Goal: Information Seeking & Learning: Compare options

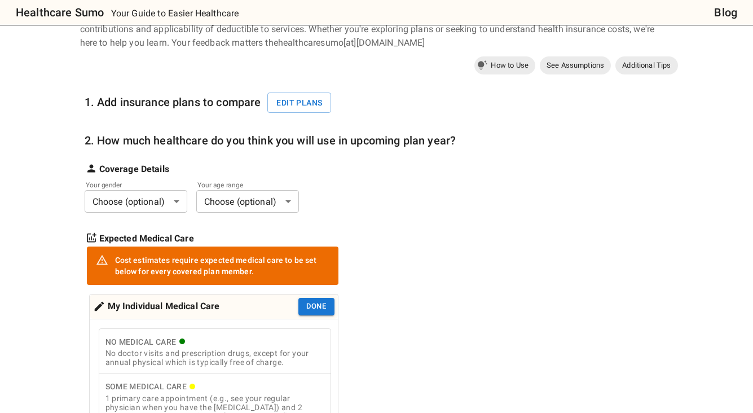
scroll to position [78, 0]
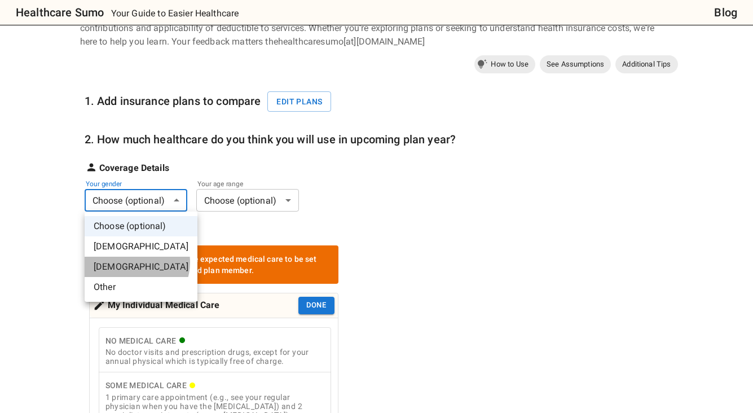
click at [134, 262] on li "[DEMOGRAPHIC_DATA]" at bounding box center [141, 267] width 113 height 20
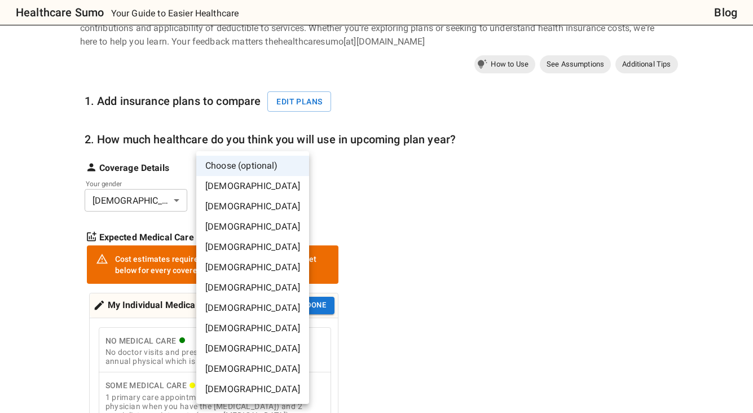
click at [251, 225] on li "[DEMOGRAPHIC_DATA]" at bounding box center [252, 227] width 113 height 20
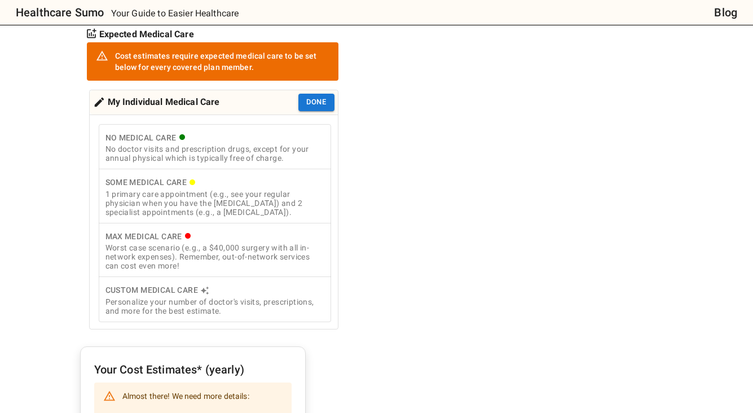
scroll to position [267, 0]
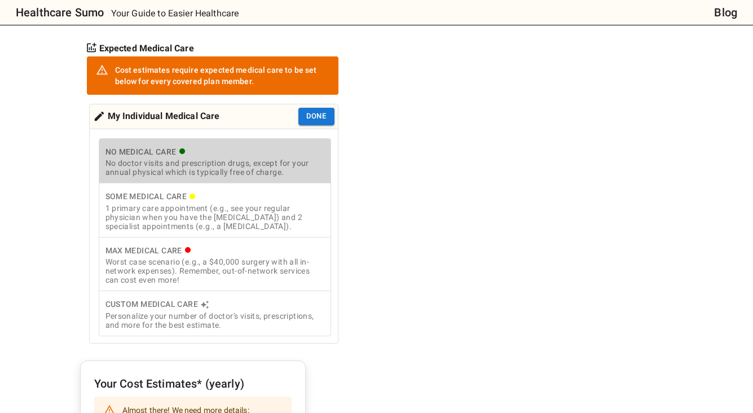
click at [207, 148] on div "No Medical Care" at bounding box center [215, 152] width 219 height 14
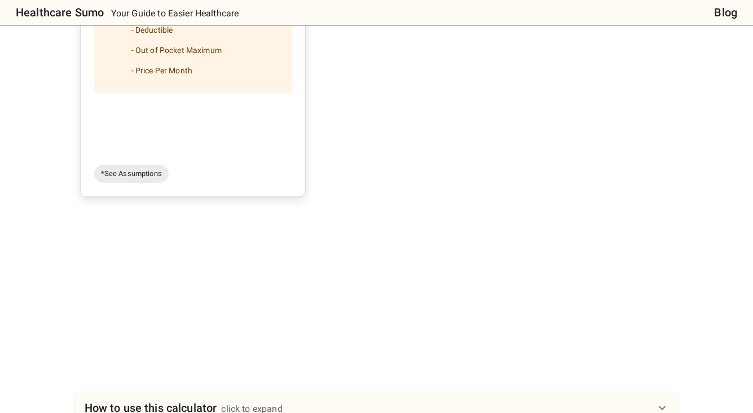
scroll to position [227, 0]
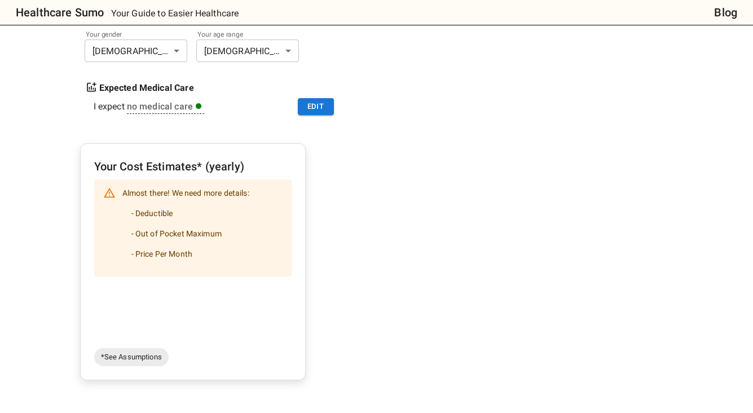
click at [179, 206] on li "- Deductible" at bounding box center [185, 213] width 127 height 20
click at [146, 352] on span "*See Assumptions" at bounding box center [131, 357] width 74 height 11
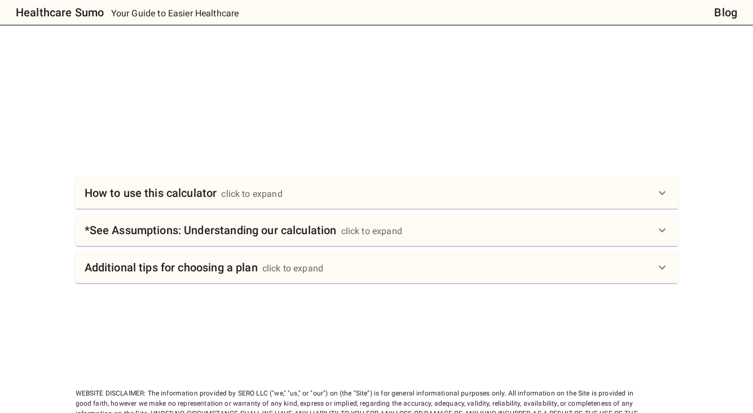
scroll to position [608, 0]
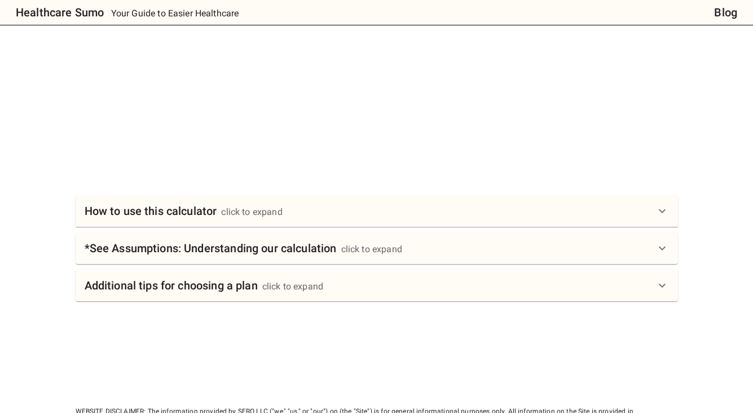
click at [206, 204] on h6 "How to use this calculator" at bounding box center [151, 211] width 133 height 18
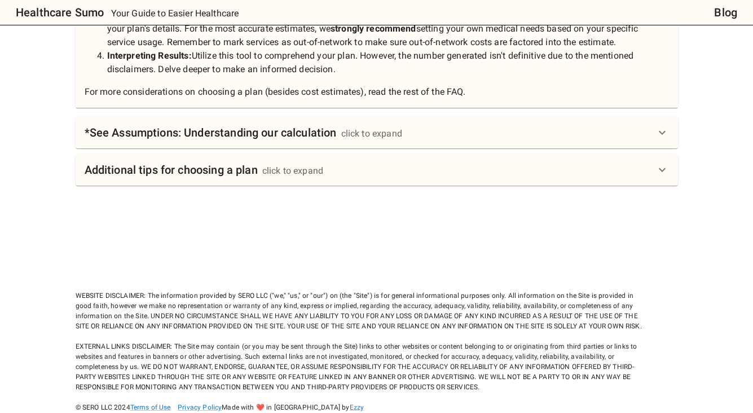
scroll to position [958, 0]
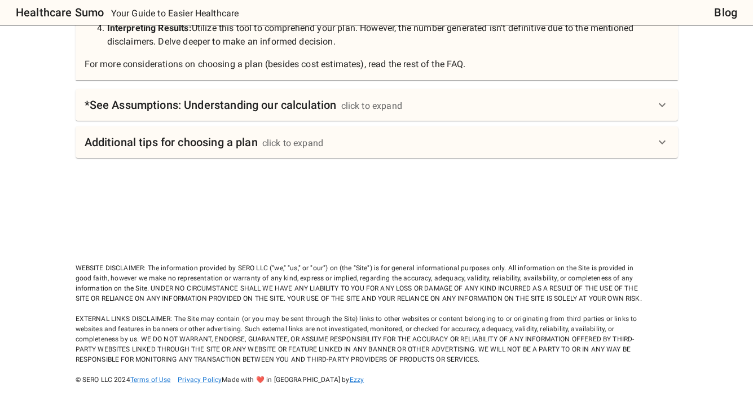
click at [350, 380] on link "Ezzy" at bounding box center [357, 380] width 15 height 8
click at [195, 308] on div "WEBSITE DISCLAIMER: The information provided by SERO LLC ("we," "us," or "our")…" at bounding box center [362, 314] width 573 height 142
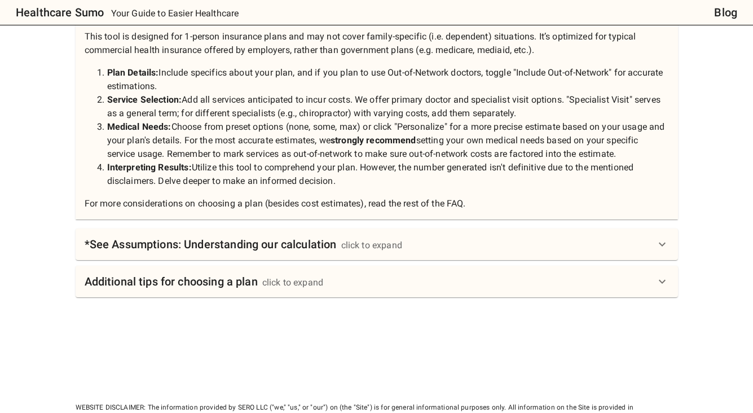
click at [192, 293] on div "Additional tips for choosing a plan click to expand" at bounding box center [377, 282] width 603 height 32
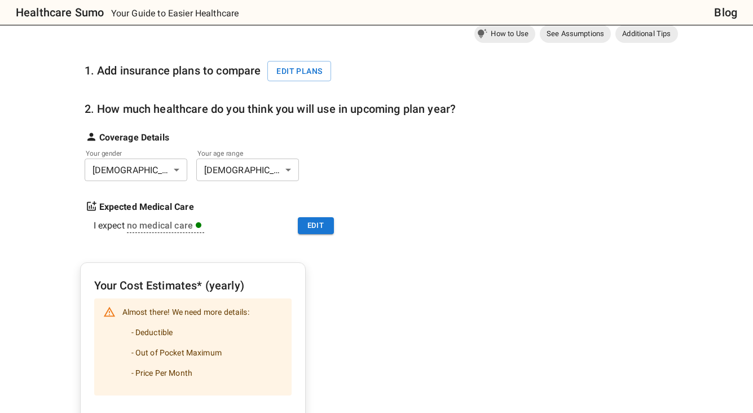
scroll to position [87, 0]
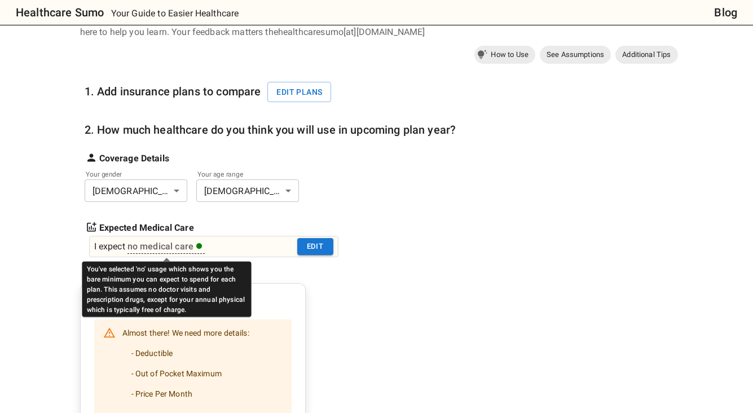
click at [161, 248] on div "no medical care" at bounding box center [165, 247] width 75 height 14
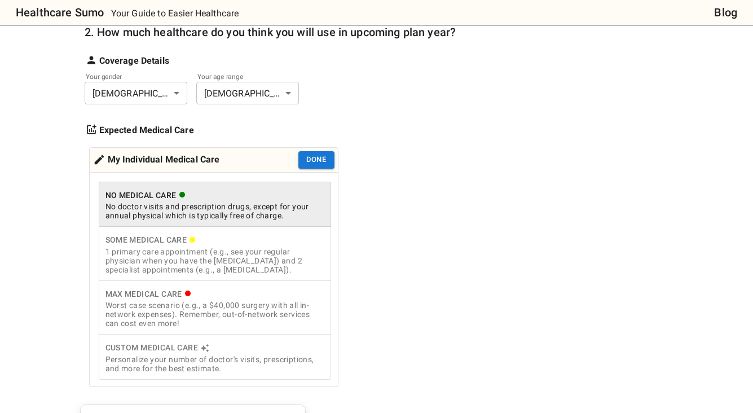
scroll to position [188, 0]
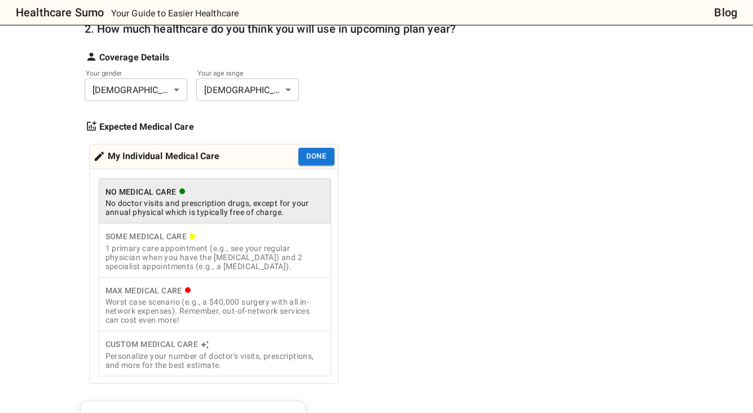
click at [238, 256] on div "1 primary care appointment (e.g., see your regular physician when you have the …" at bounding box center [215, 257] width 219 height 27
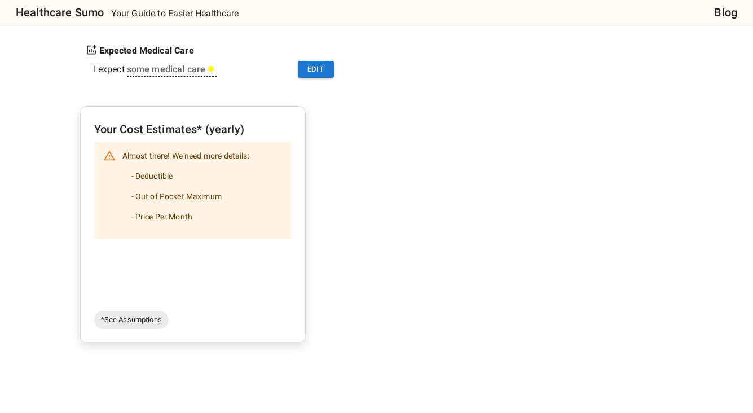
click at [129, 330] on div "Your Cost Estimates* (yearly) Almost there! We need more details: - Deductible …" at bounding box center [193, 224] width 226 height 237
click at [128, 322] on span "*See Assumptions" at bounding box center [131, 319] width 74 height 11
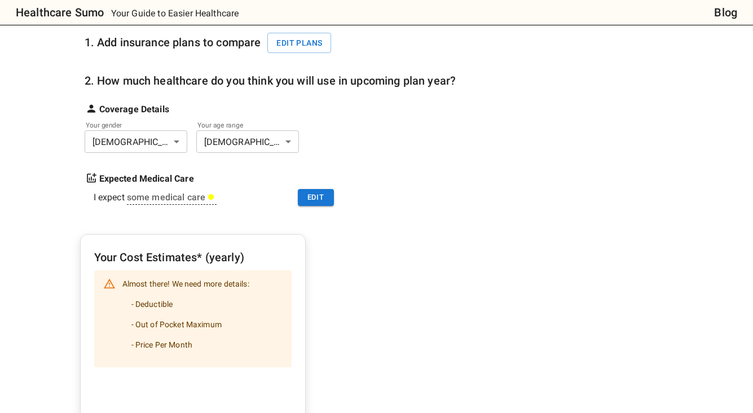
scroll to position [0, 0]
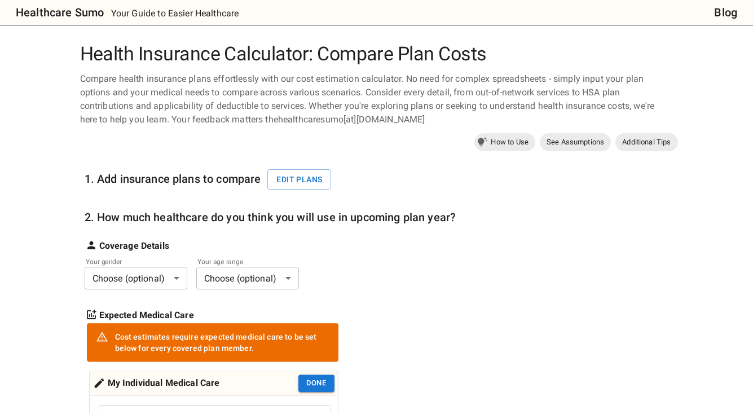
scroll to position [144, 0]
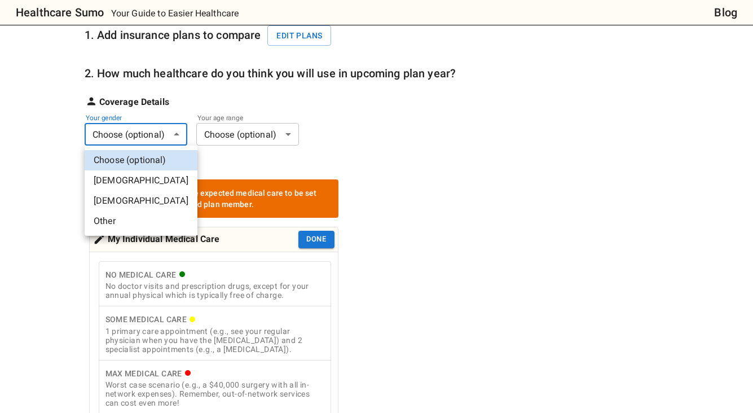
click at [138, 203] on li "[DEMOGRAPHIC_DATA]" at bounding box center [141, 201] width 113 height 20
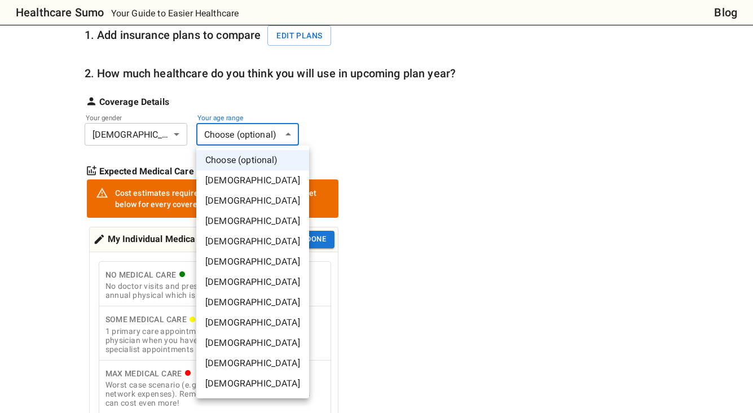
click at [245, 203] on li "[DEMOGRAPHIC_DATA]" at bounding box center [252, 201] width 113 height 20
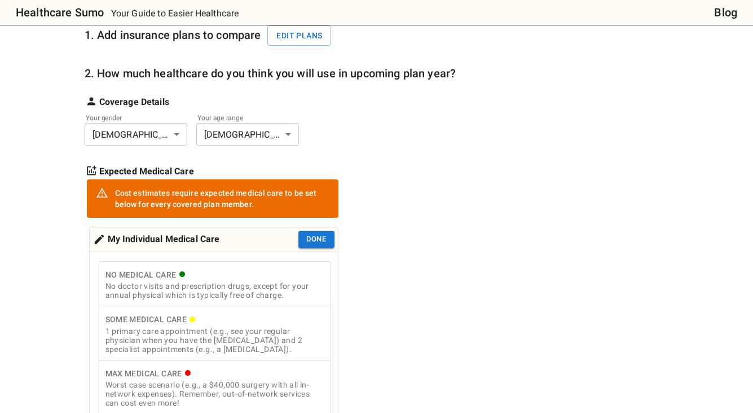
click at [275, 146] on div "Your age range [DEMOGRAPHIC_DATA] ** ​" at bounding box center [249, 132] width 107 height 28
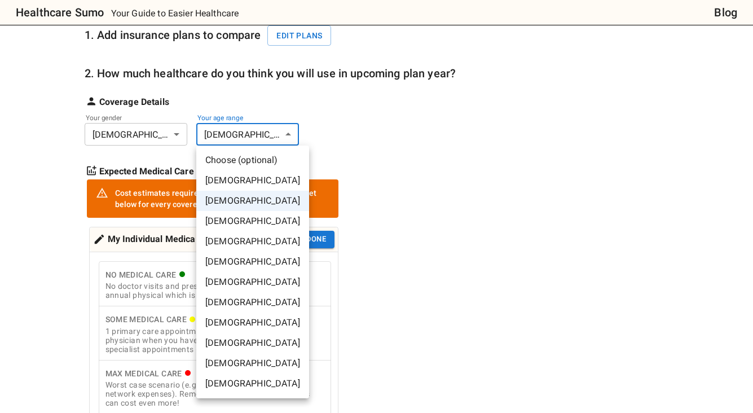
click at [240, 227] on li "25-30 years old" at bounding box center [252, 221] width 113 height 20
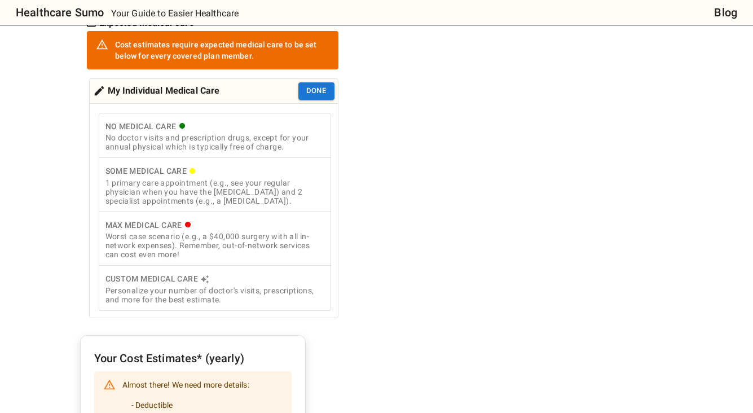
scroll to position [283, 0]
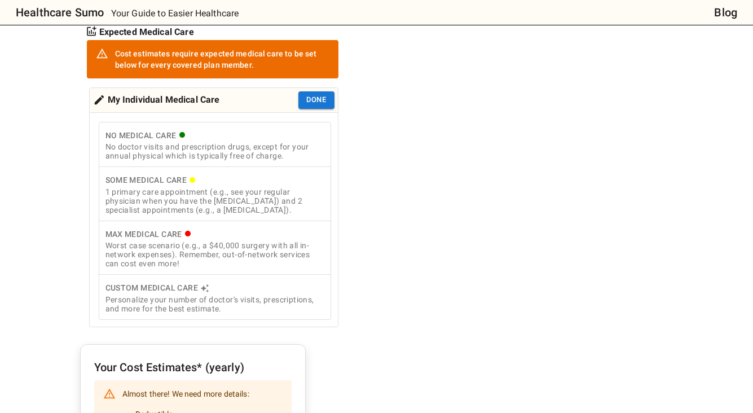
click at [258, 187] on div "1 primary care appointment (e.g., see your regular physician when you have the …" at bounding box center [215, 200] width 219 height 27
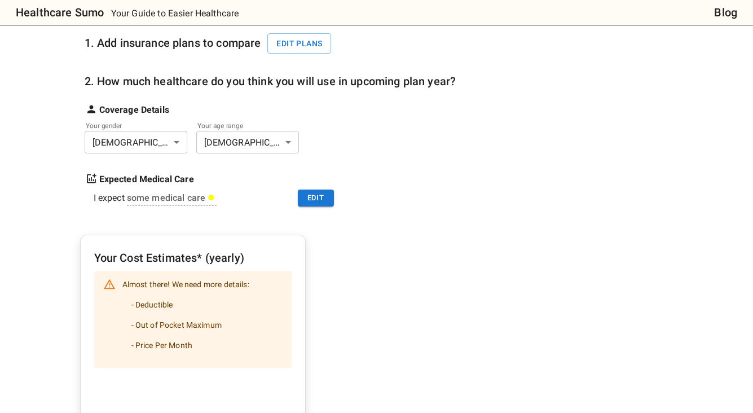
scroll to position [125, 0]
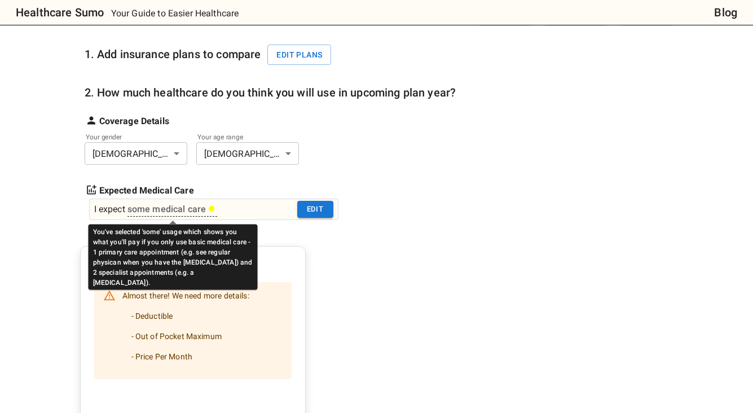
click at [164, 213] on div "some medical care" at bounding box center [172, 210] width 88 height 14
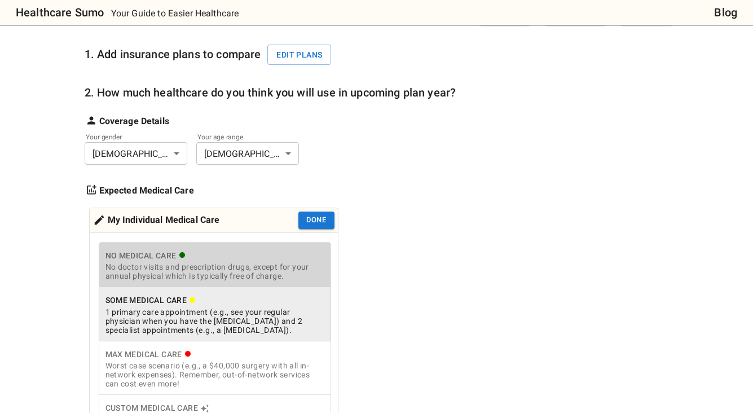
click at [205, 282] on button "No Medical Care No doctor visits and prescription drugs, except for your annual…" at bounding box center [215, 265] width 233 height 46
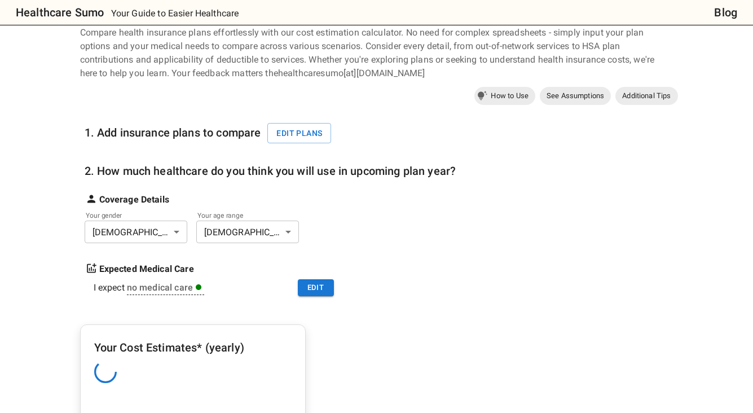
scroll to position [22, 0]
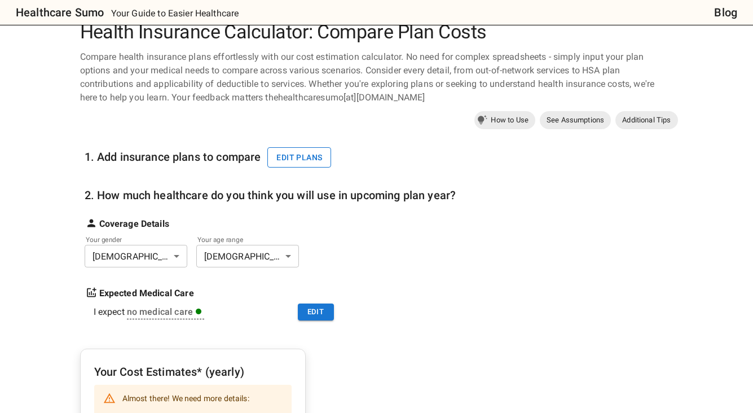
click at [304, 155] on button "Edit plans" at bounding box center [300, 157] width 64 height 21
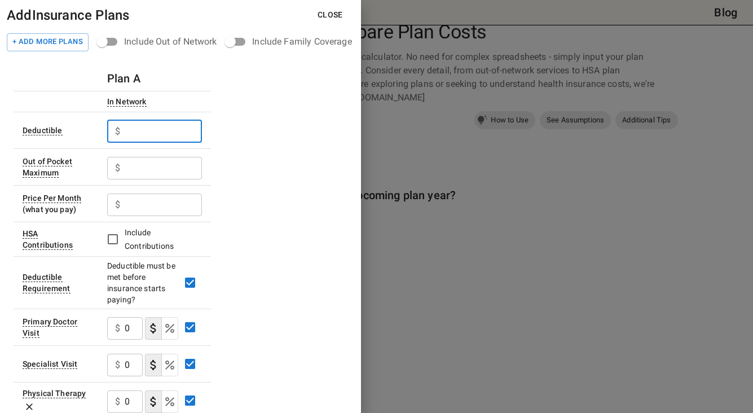
click at [148, 131] on input "text" at bounding box center [163, 131] width 77 height 23
click at [152, 169] on input "text" at bounding box center [163, 168] width 77 height 23
click at [131, 129] on input "2000" at bounding box center [163, 131] width 77 height 23
type input "10000"
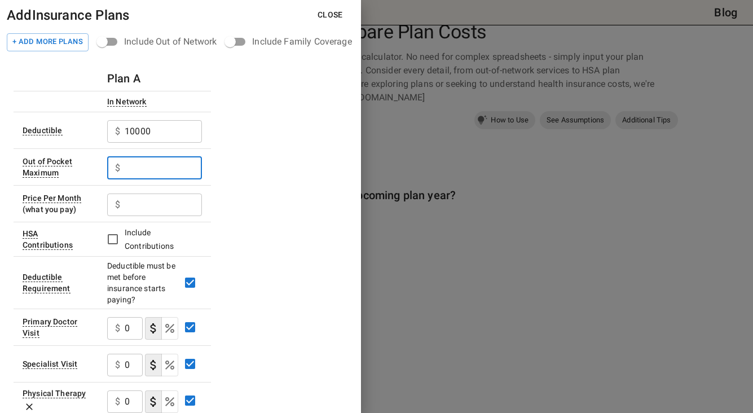
click at [155, 163] on input "text" at bounding box center [163, 168] width 77 height 23
type input "4000"
click at [156, 205] on input "text" at bounding box center [163, 205] width 77 height 23
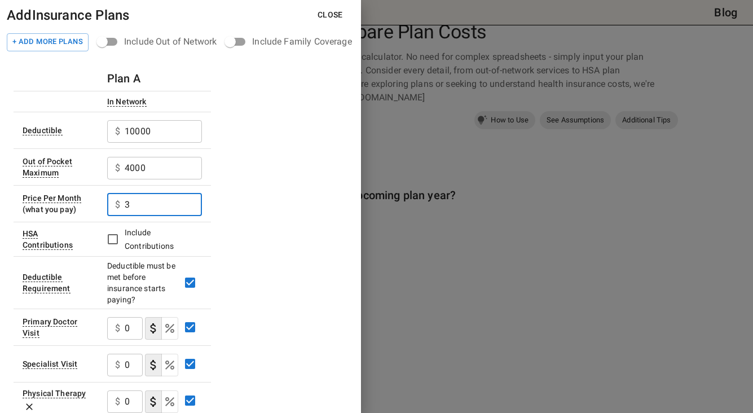
scroll to position [0, 0]
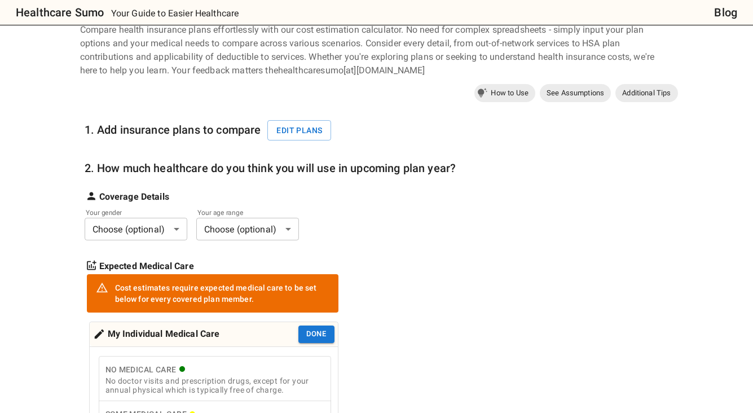
scroll to position [50, 0]
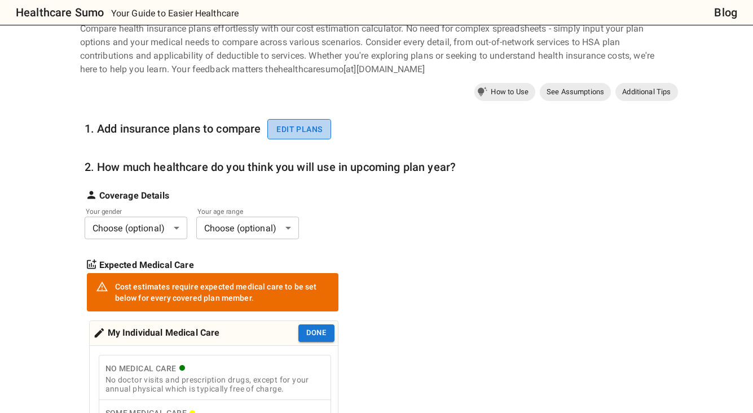
click at [297, 127] on button "Edit plans" at bounding box center [300, 129] width 64 height 21
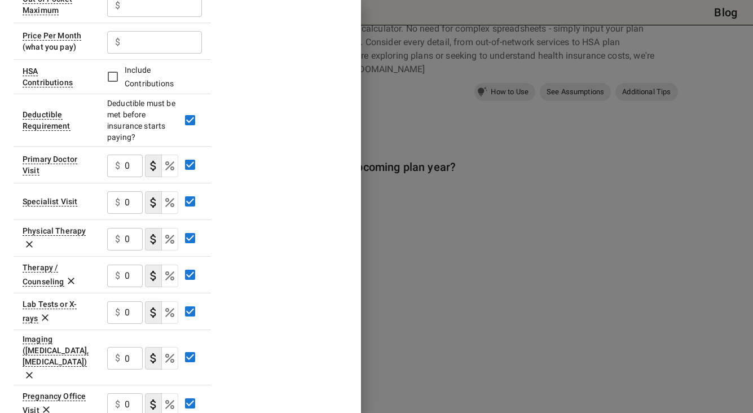
scroll to position [0, 0]
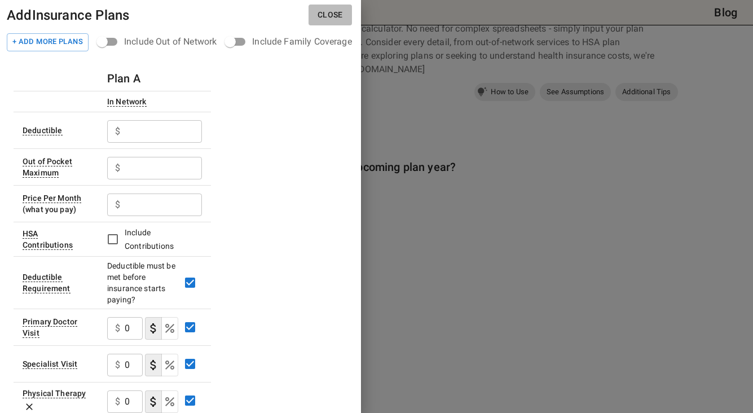
click at [334, 12] on button "Close" at bounding box center [330, 15] width 43 height 21
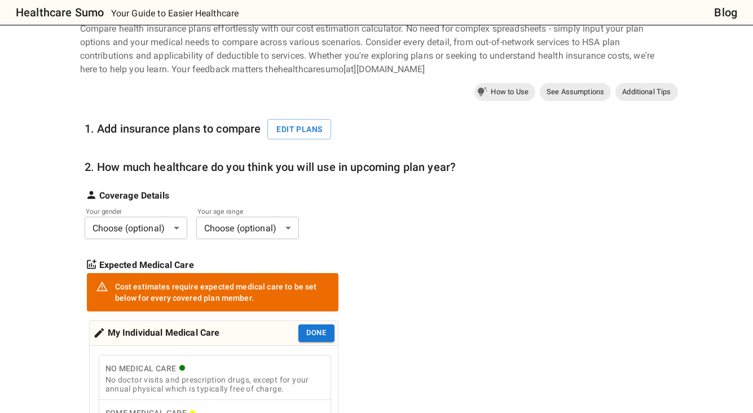
click at [435, 172] on h6 "2. How much healthcare do you think you will use in upcoming plan year?" at bounding box center [271, 167] width 372 height 18
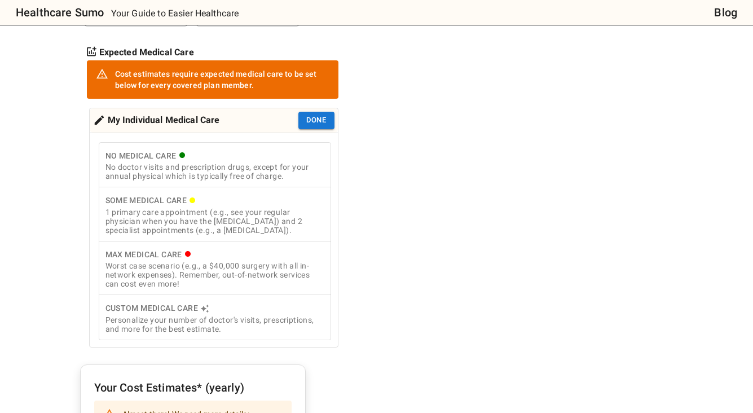
scroll to position [270, 0]
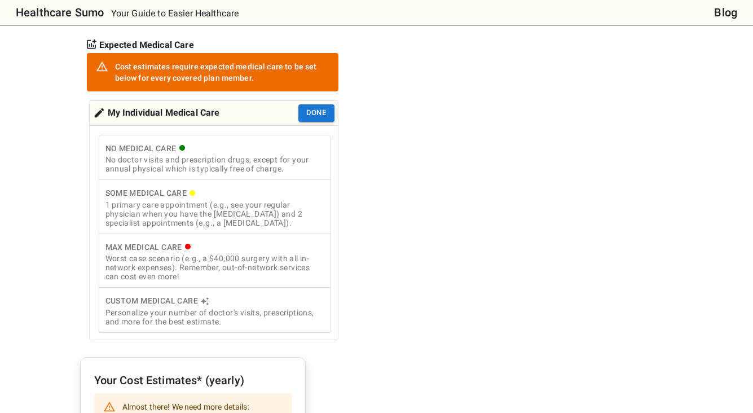
click at [282, 164] on div "No doctor visits and prescription drugs, except for your annual physical which …" at bounding box center [215, 164] width 219 height 18
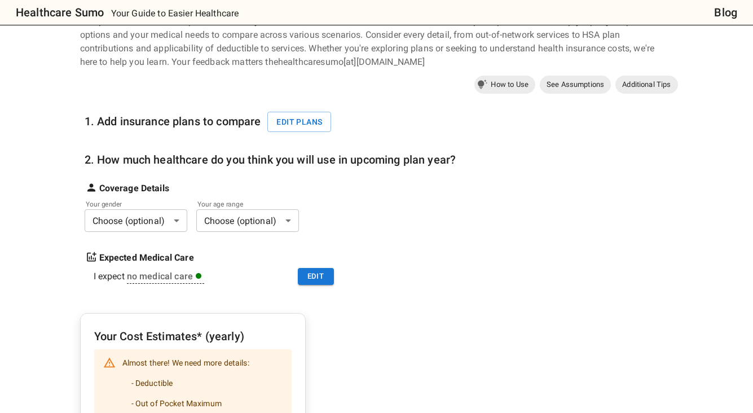
scroll to position [0, 0]
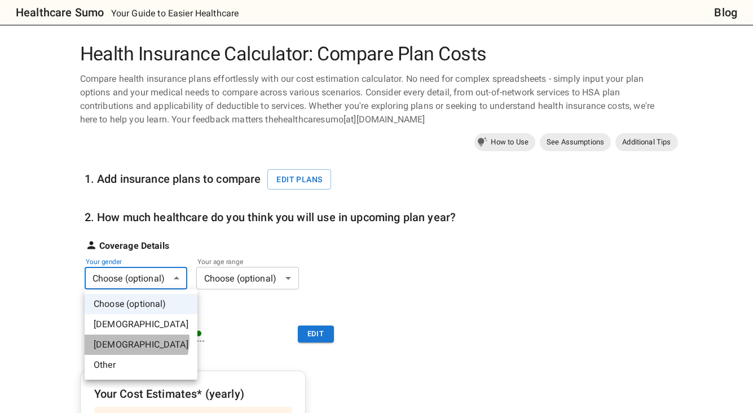
click at [125, 340] on li "[DEMOGRAPHIC_DATA]" at bounding box center [141, 345] width 113 height 20
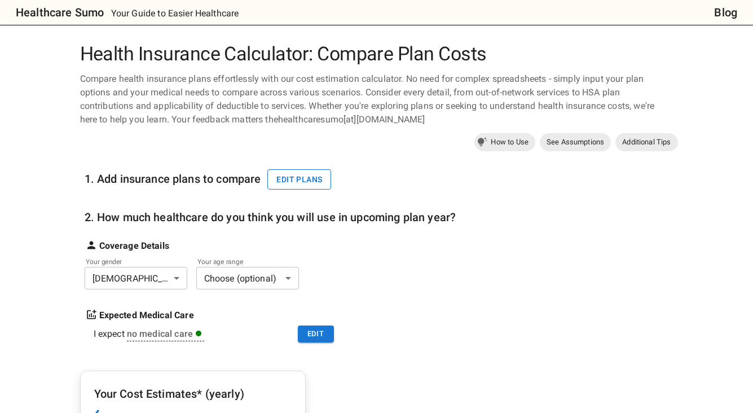
click at [292, 182] on button "Edit plans" at bounding box center [300, 179] width 64 height 21
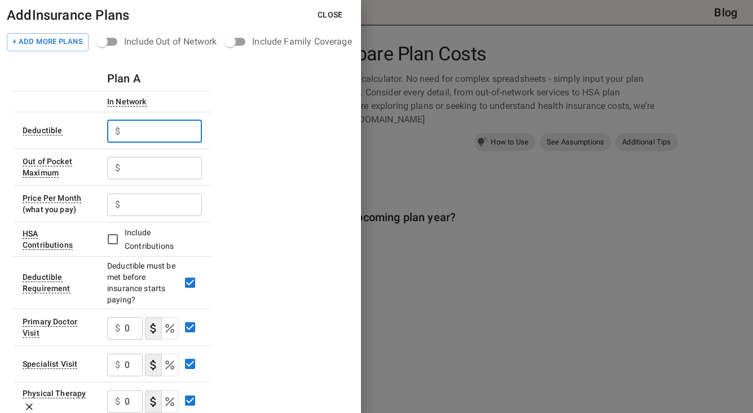
click at [146, 124] on input "text" at bounding box center [163, 131] width 77 height 23
click at [152, 134] on input "text" at bounding box center [163, 131] width 77 height 23
type input "10000"
click at [163, 163] on input "text" at bounding box center [163, 168] width 77 height 23
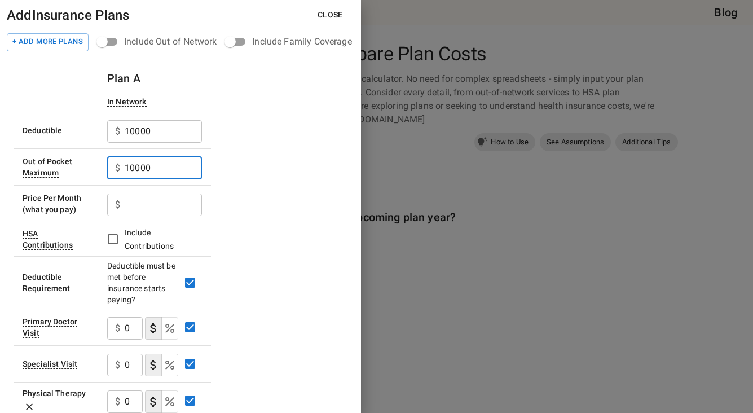
click at [133, 165] on input "10000" at bounding box center [163, 168] width 77 height 23
type input "0"
type input "2"
type input "4000"
click at [154, 213] on input "text" at bounding box center [163, 205] width 77 height 23
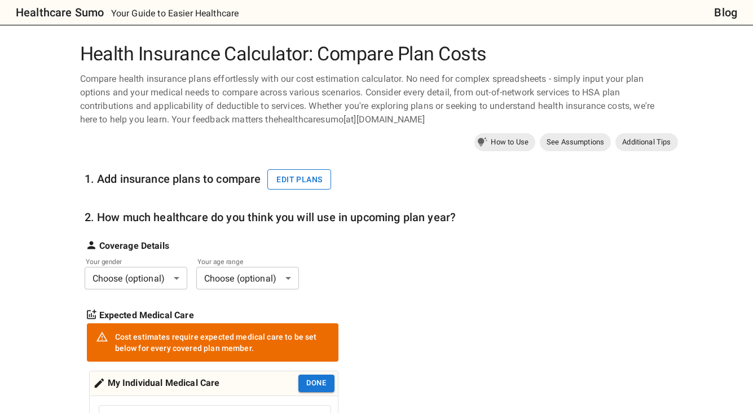
click at [301, 179] on button "Edit plans" at bounding box center [300, 179] width 64 height 21
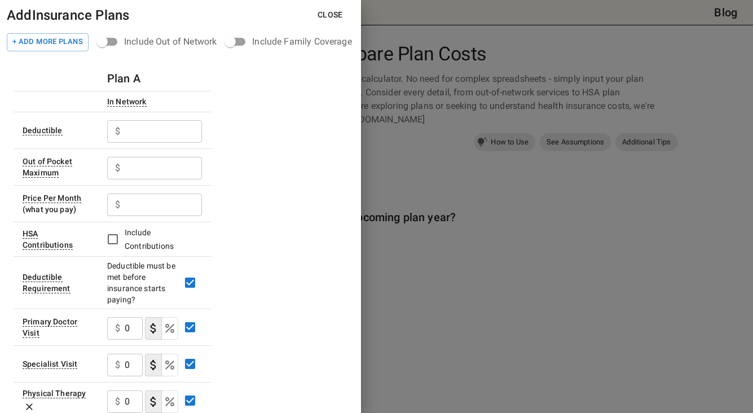
click at [147, 206] on input "text" at bounding box center [163, 205] width 77 height 23
click at [146, 142] on input "text" at bounding box center [163, 131] width 77 height 23
type input "10000"
click at [142, 170] on input "text" at bounding box center [163, 168] width 77 height 23
click at [134, 170] on input "10000" at bounding box center [163, 168] width 77 height 23
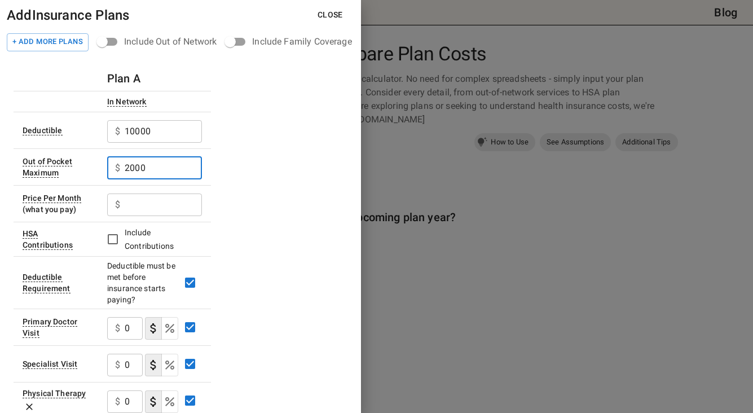
type input "2000"
click at [199, 192] on div "$ ​" at bounding box center [154, 203] width 95 height 29
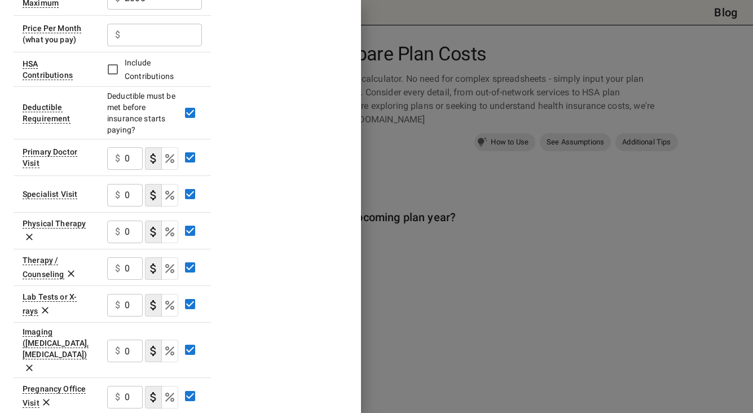
scroll to position [207, 0]
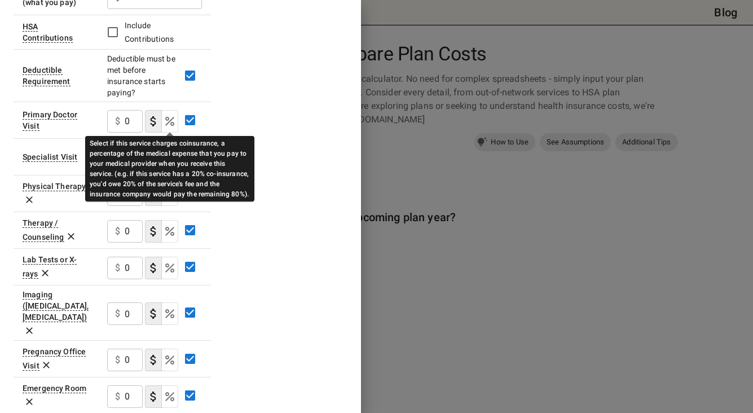
click at [169, 123] on icon "Select if this service charges coinsurance, a percentage of the medical expense…" at bounding box center [170, 122] width 14 height 14
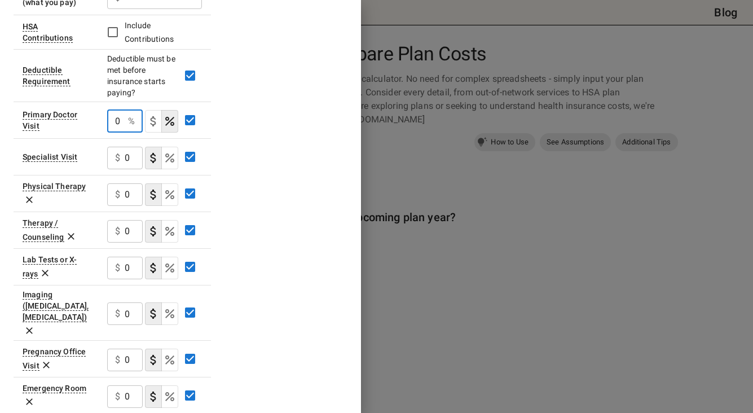
click at [120, 122] on input "0" at bounding box center [115, 121] width 16 height 23
click at [115, 126] on input "0" at bounding box center [115, 121] width 16 height 23
type input "10"
click at [125, 159] on input "0" at bounding box center [134, 158] width 18 height 23
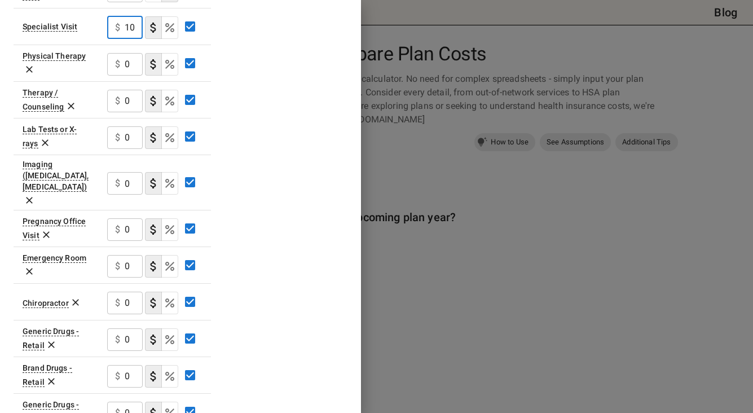
scroll to position [350, 0]
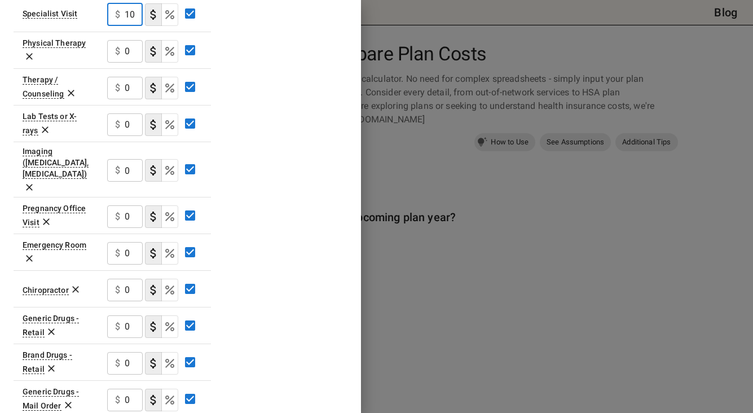
type input "10"
click at [122, 205] on div "$ 0 ​" at bounding box center [125, 216] width 36 height 23
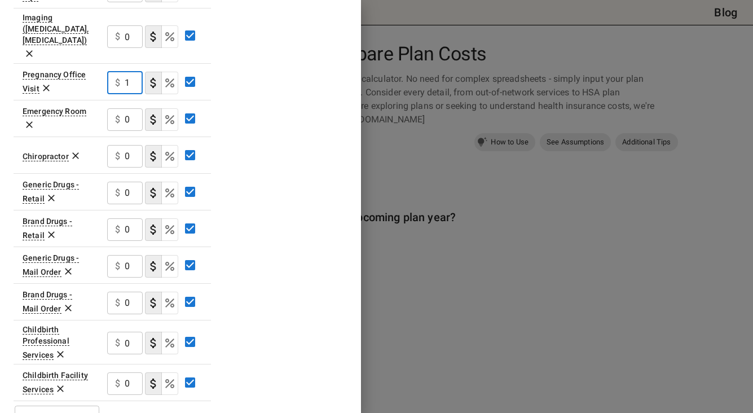
type input "1"
click at [221, 142] on div "Plan A In Network Deductible $ 10000 ​ Out of Pocket Maximum $ 2000 ​ Price Per…" at bounding box center [181, 6] width 334 height 849
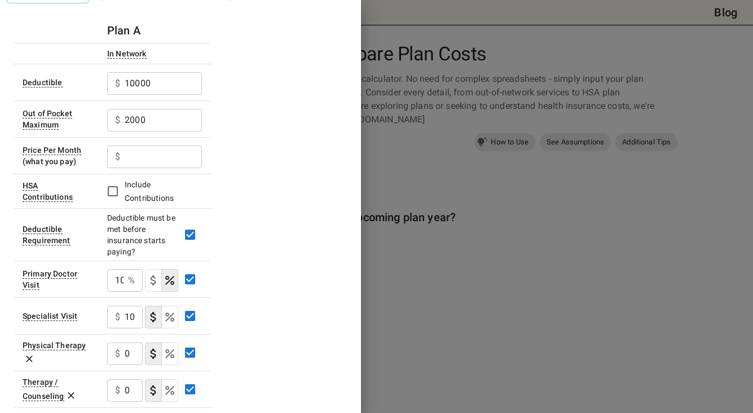
scroll to position [0, 0]
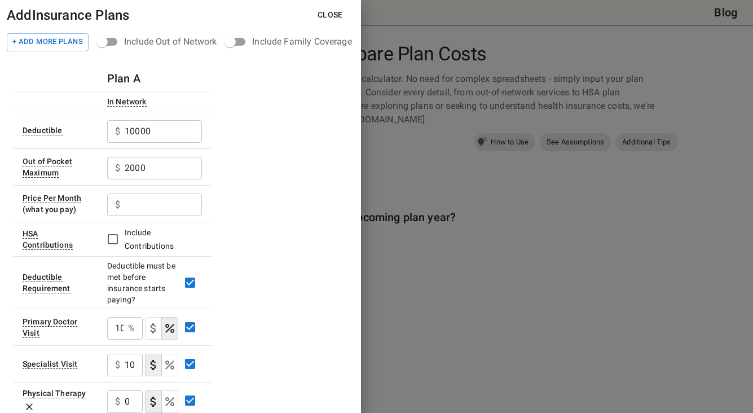
click at [330, 14] on button "Close" at bounding box center [330, 15] width 43 height 21
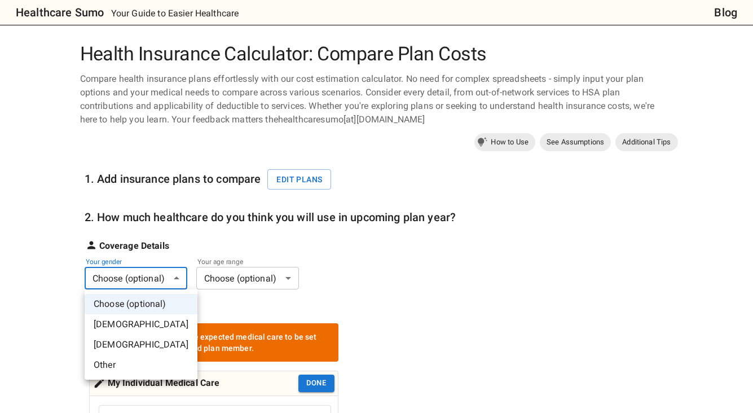
click at [123, 344] on li "[DEMOGRAPHIC_DATA]" at bounding box center [141, 345] width 113 height 20
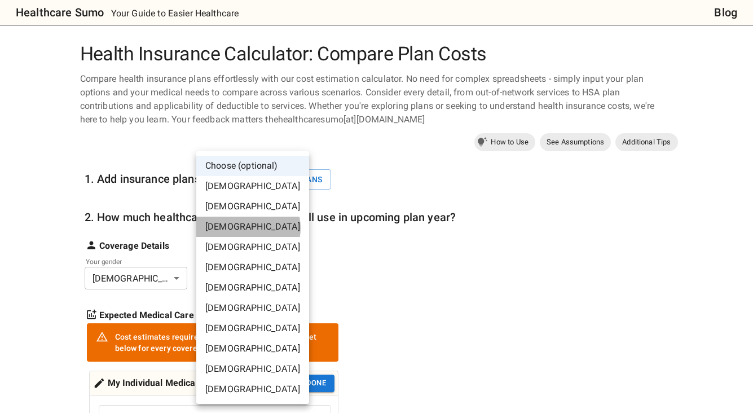
click at [247, 228] on li "[DEMOGRAPHIC_DATA]" at bounding box center [252, 227] width 113 height 20
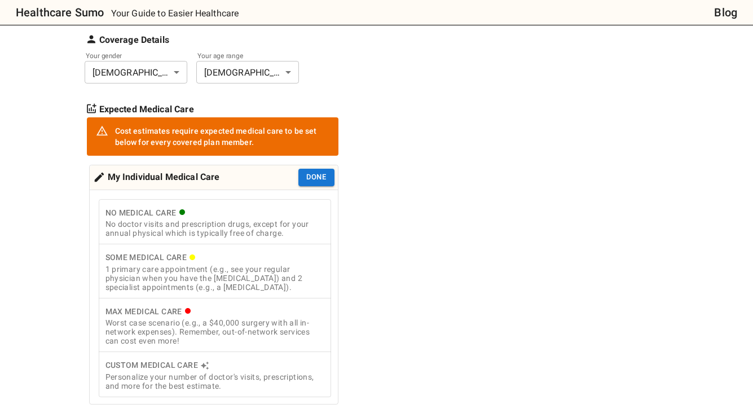
scroll to position [211, 0]
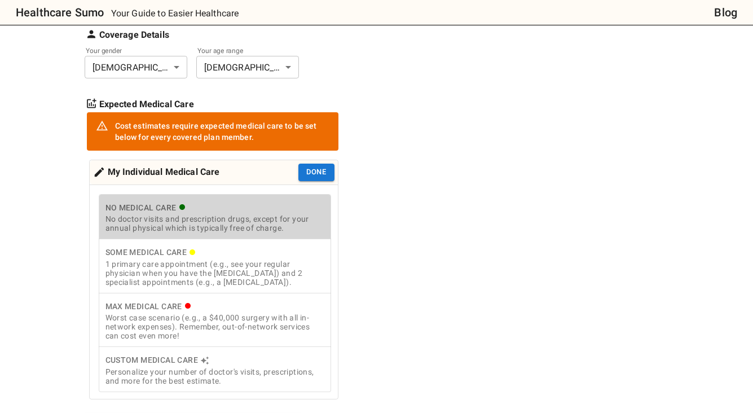
click at [224, 207] on div "No Medical Care" at bounding box center [215, 208] width 219 height 14
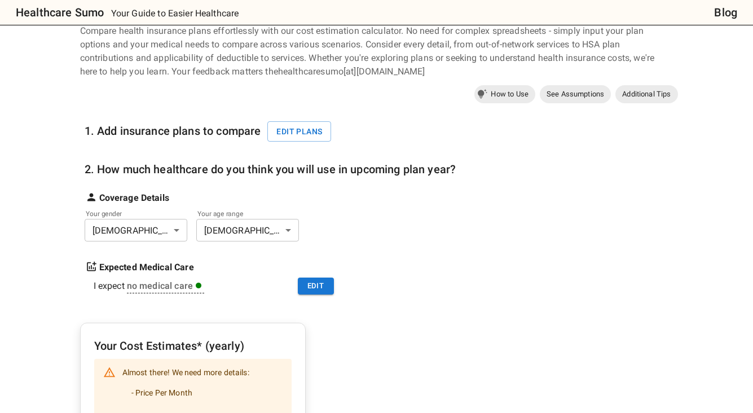
scroll to position [0, 0]
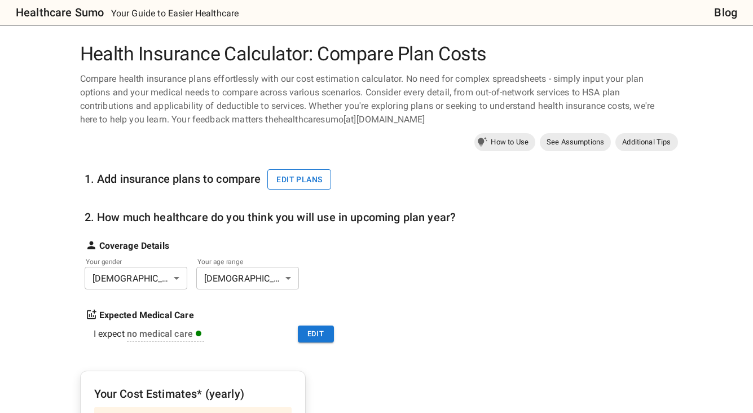
click at [294, 179] on button "Edit plans" at bounding box center [300, 179] width 64 height 21
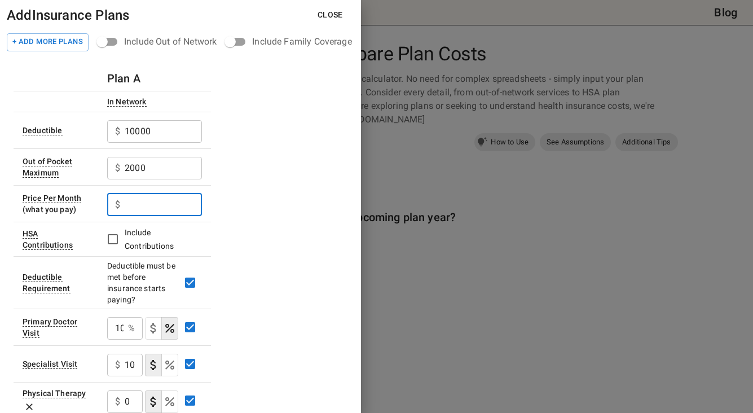
click at [144, 207] on input "text" at bounding box center [163, 205] width 77 height 23
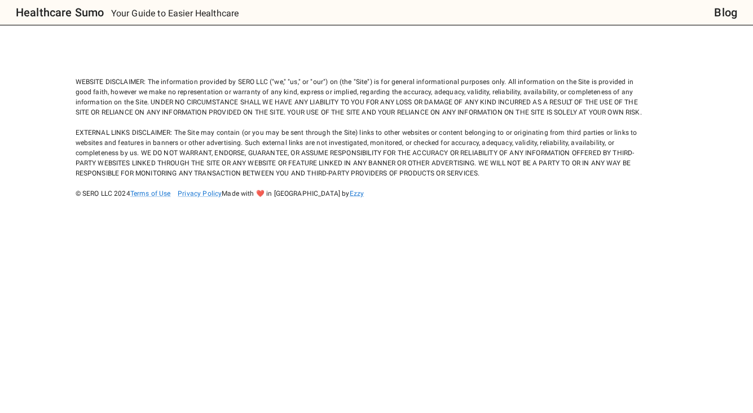
click at [207, 151] on div "WEBSITE DISCLAIMER: The information provided by SERO LLC ("we," "us," or "our")…" at bounding box center [362, 127] width 573 height 142
